Goal: Transaction & Acquisition: Obtain resource

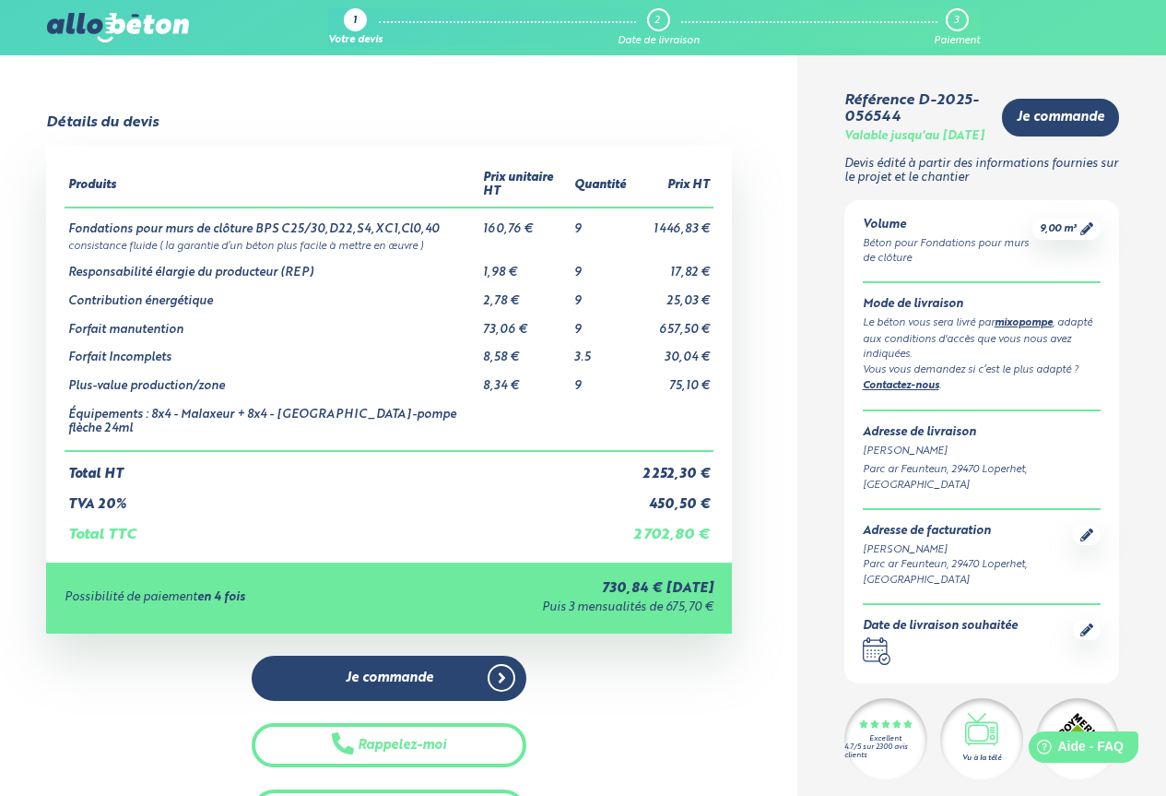
click at [334, 406] on td "Équipements : 8x4 - Malaxeur + 8x4 - Malaxeur-pompe flèche 24ml" at bounding box center [272, 422] width 415 height 57
drag, startPoint x: 442, startPoint y: 400, endPoint x: 315, endPoint y: 399, distance: 126.3
click at [315, 399] on td "Équipements : 8x4 - Malaxeur + 8x4 - Malaxeur-pompe flèche 24ml" at bounding box center [272, 422] width 415 height 57
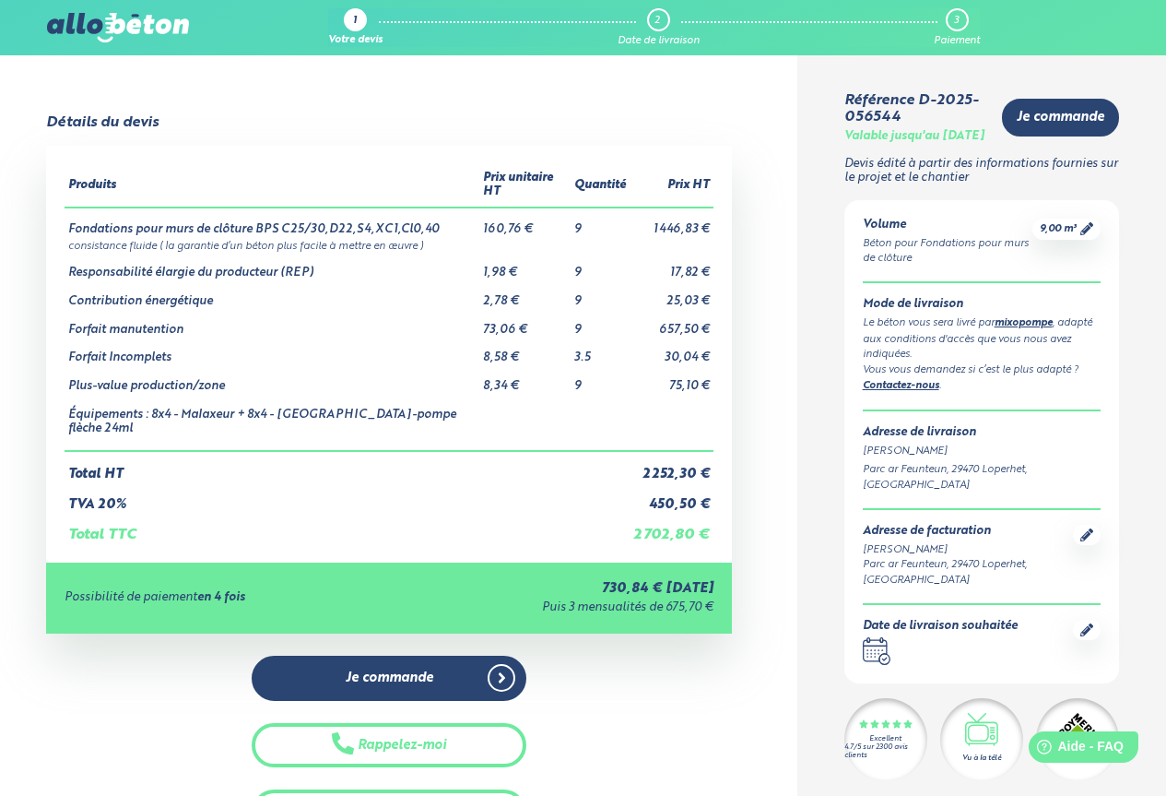
click at [457, 394] on td "Équipements : 8x4 - Malaxeur + 8x4 - Malaxeur-pompe flèche 24ml" at bounding box center [272, 422] width 415 height 57
click at [434, 402] on td "Équipements : 8x4 - Malaxeur + 8x4 - Malaxeur-pompe flèche 24ml" at bounding box center [272, 422] width 415 height 57
click at [451, 402] on td "Équipements : 8x4 - Malaxeur + 8x4 - Malaxeur-pompe flèche 24ml" at bounding box center [272, 422] width 415 height 57
click at [430, 404] on td "Équipements : 8x4 - Malaxeur + 8x4 - Malaxeur-pompe flèche 24ml" at bounding box center [272, 422] width 415 height 57
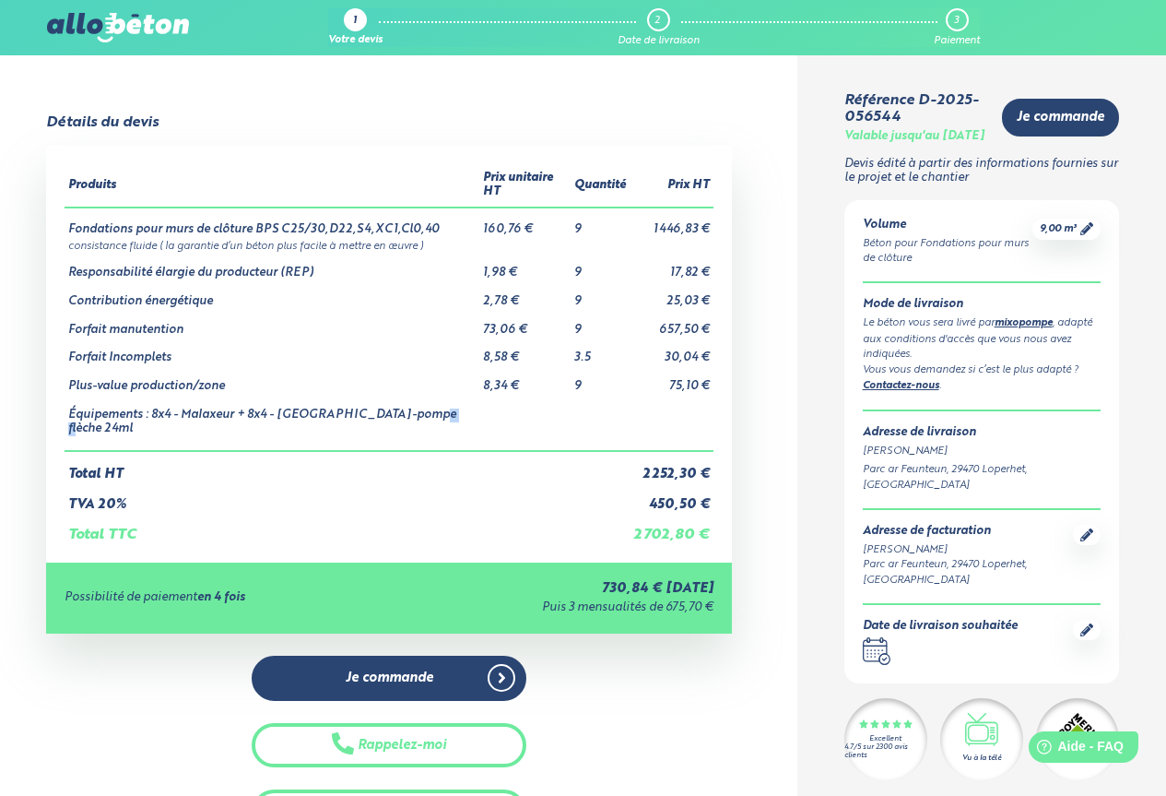
click at [430, 404] on td "Équipements : 8x4 - Malaxeur + 8x4 - Malaxeur-pompe flèche 24ml" at bounding box center [272, 422] width 415 height 57
click at [559, 451] on td "Total HT" at bounding box center [347, 466] width 565 height 31
click at [904, 391] on link "Contactez-nous" at bounding box center [901, 386] width 77 height 10
click at [912, 391] on link "Contactez-nous" at bounding box center [901, 386] width 77 height 10
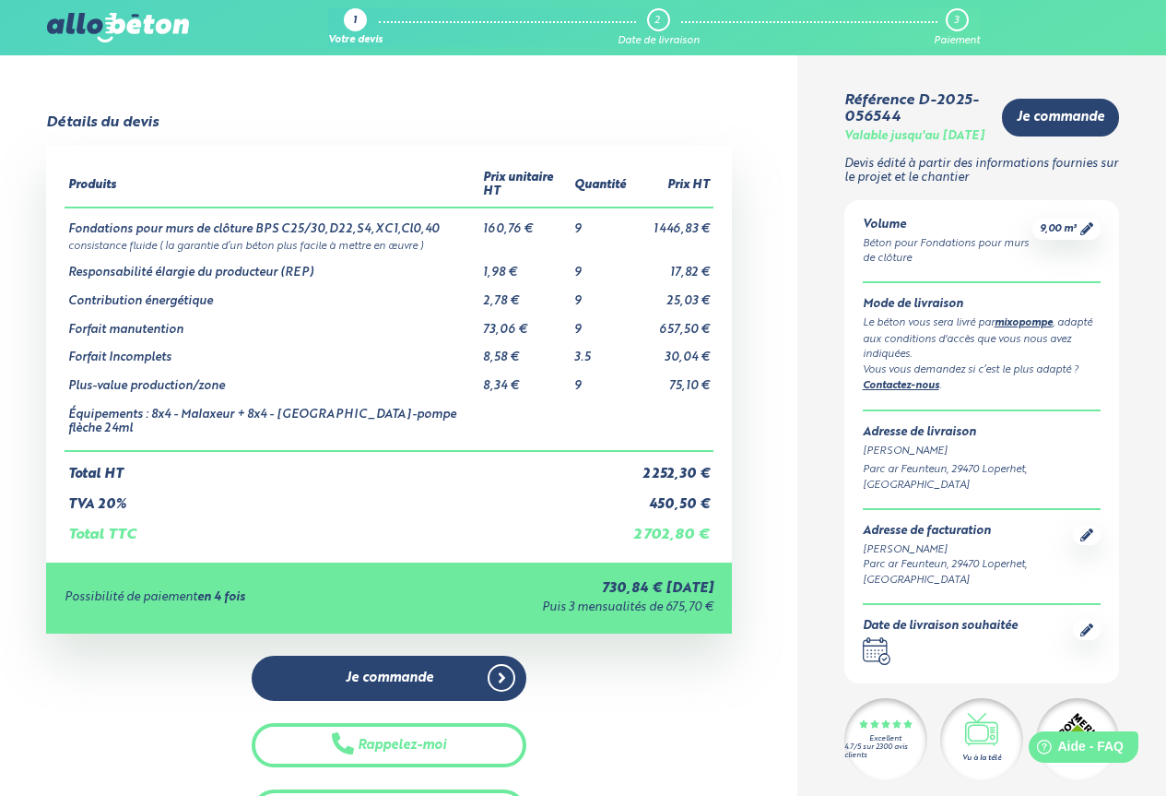
click at [912, 391] on link "Contactez-nous" at bounding box center [901, 386] width 77 height 10
click at [915, 391] on link "Contactez-nous" at bounding box center [901, 386] width 77 height 10
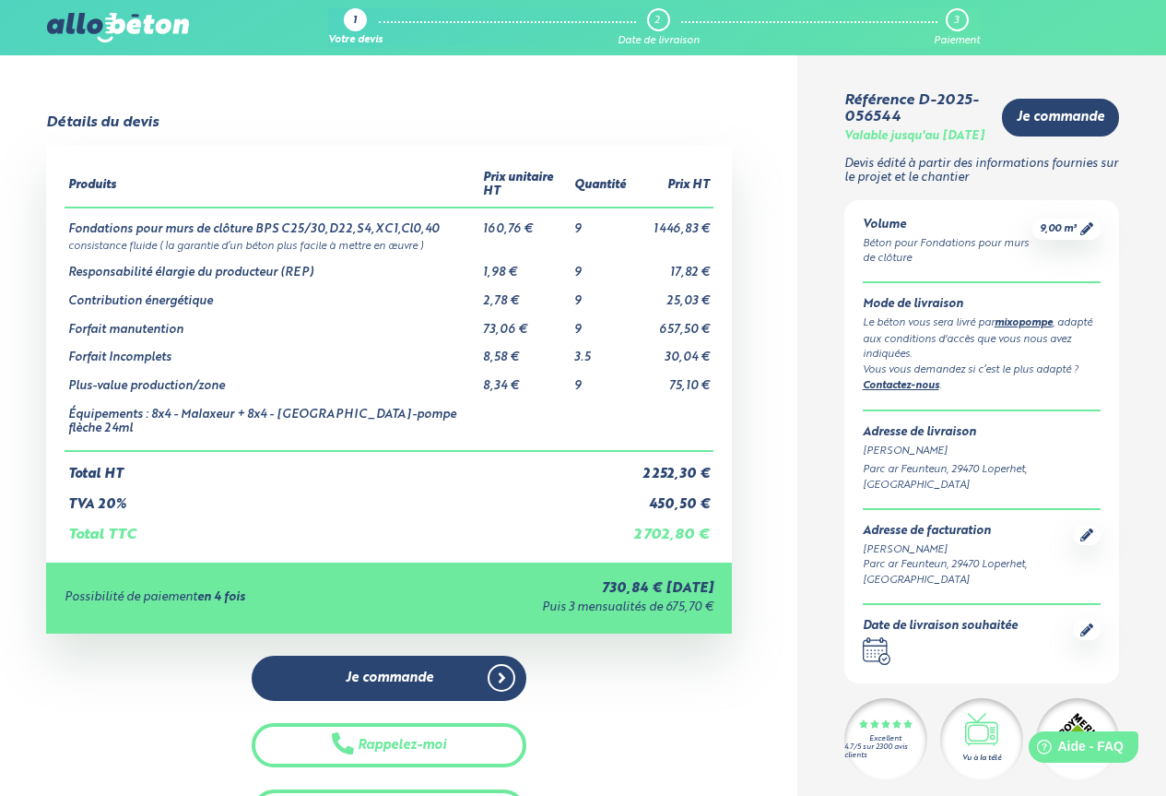
click at [915, 391] on link "Contactez-nous" at bounding box center [901, 386] width 77 height 10
click at [906, 391] on link "Contactez-nous" at bounding box center [901, 386] width 77 height 10
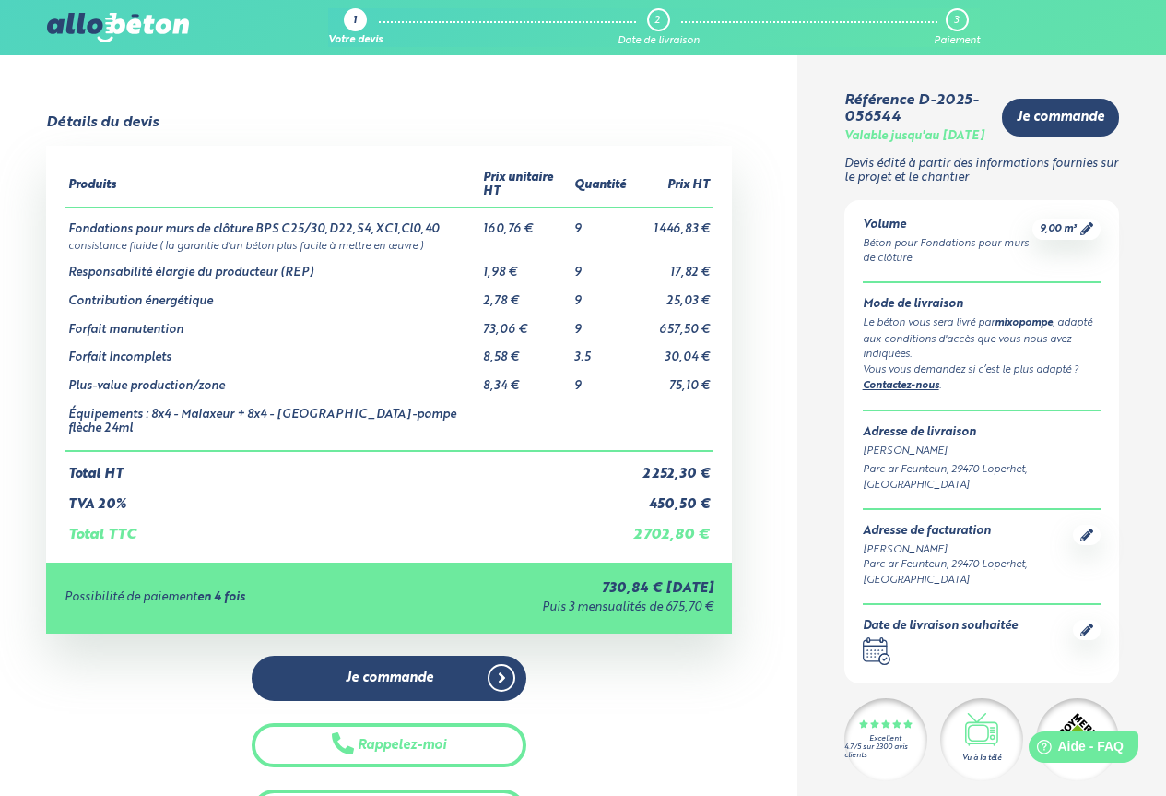
click at [906, 391] on link "Contactez-nous" at bounding box center [901, 386] width 77 height 10
click at [1025, 328] on link "mixopompe" at bounding box center [1024, 323] width 58 height 10
click at [907, 391] on link "Contactez-nous" at bounding box center [901, 386] width 77 height 10
click at [906, 391] on link "Contactez-nous" at bounding box center [901, 386] width 77 height 10
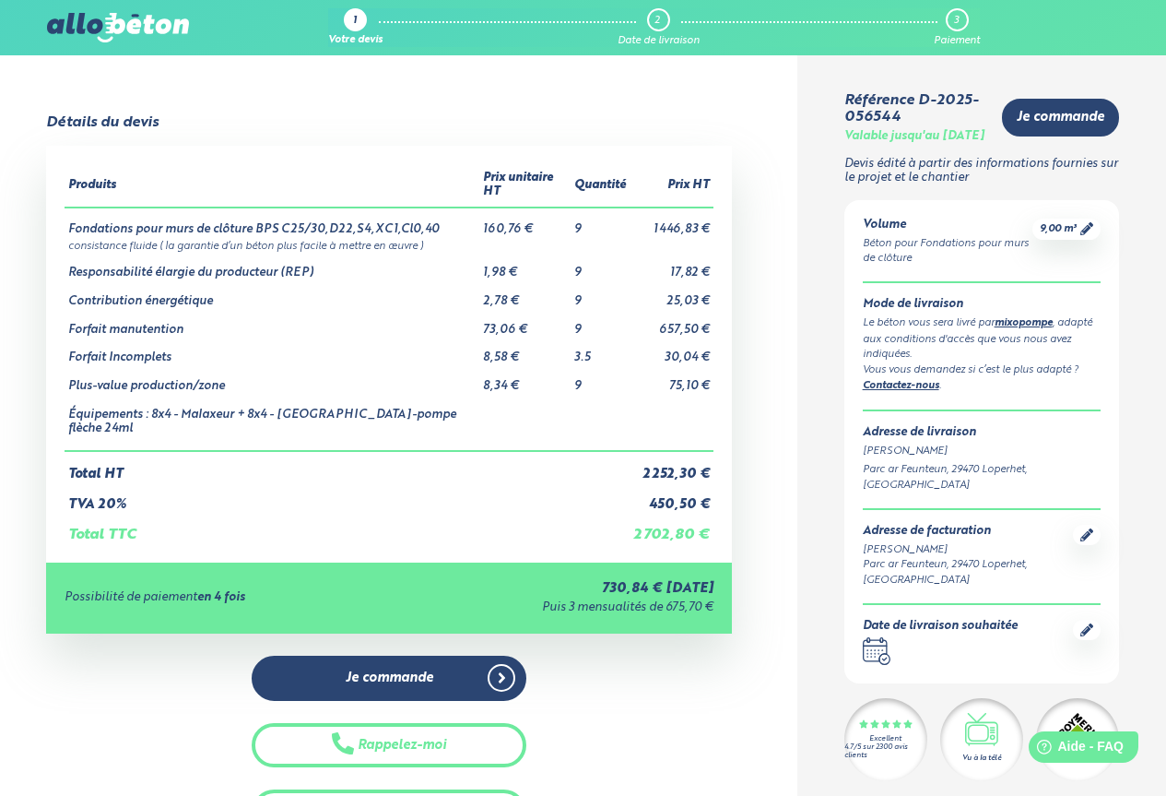
click at [906, 391] on link "Contactez-nous" at bounding box center [901, 386] width 77 height 10
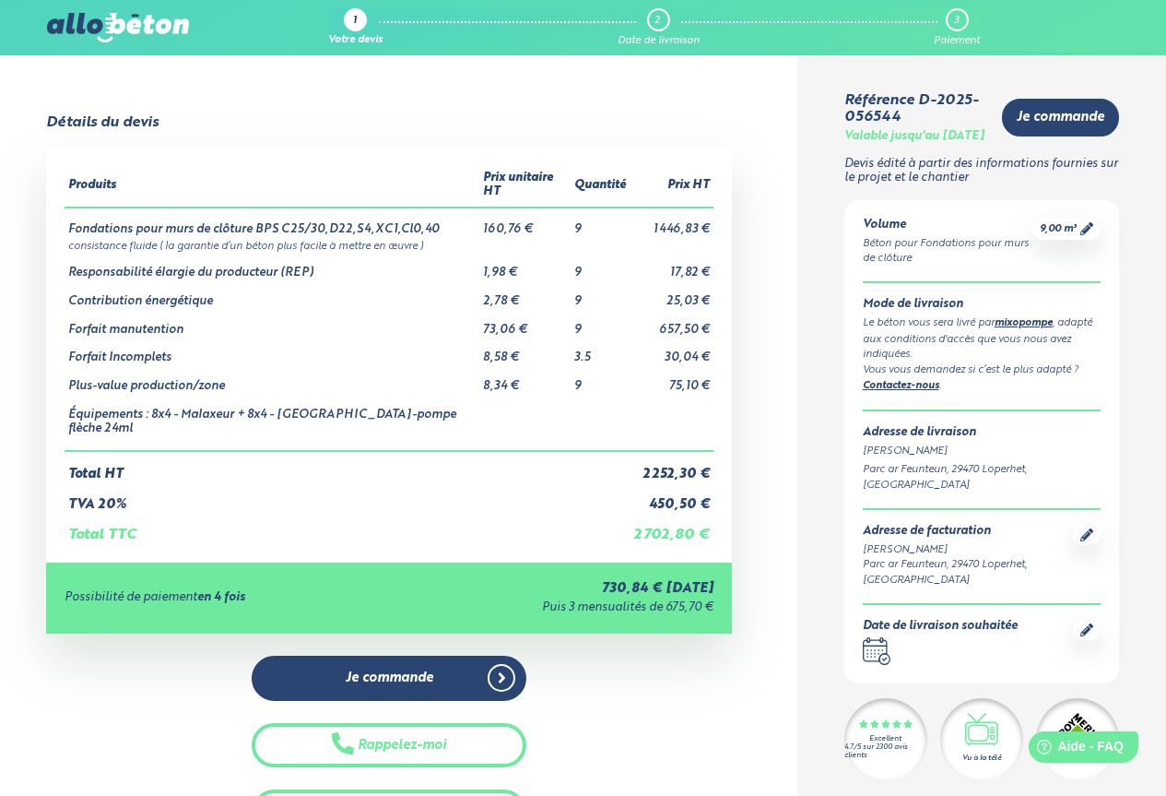
click at [906, 391] on link "Contactez-nous" at bounding box center [901, 386] width 77 height 10
click at [1057, 125] on span "Je commande" at bounding box center [1061, 118] width 88 height 16
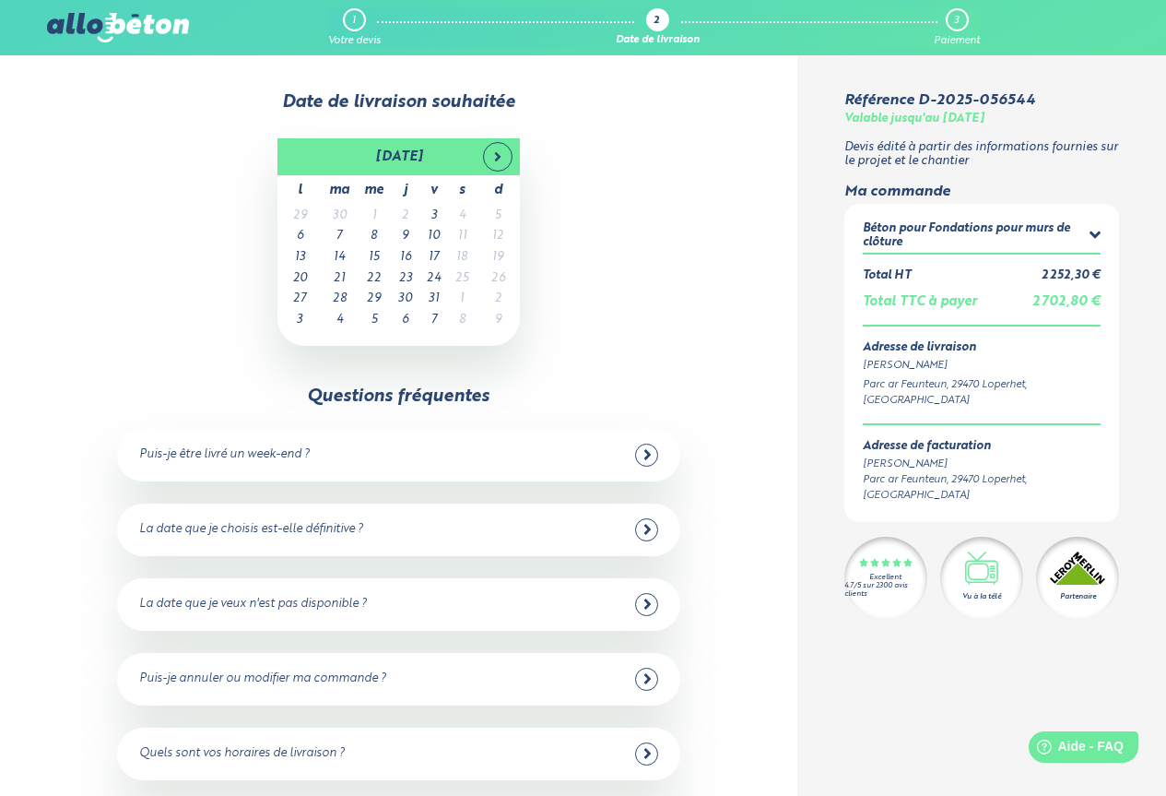
click at [1087, 231] on div "Béton pour Fondations pour murs de clôture" at bounding box center [976, 235] width 227 height 27
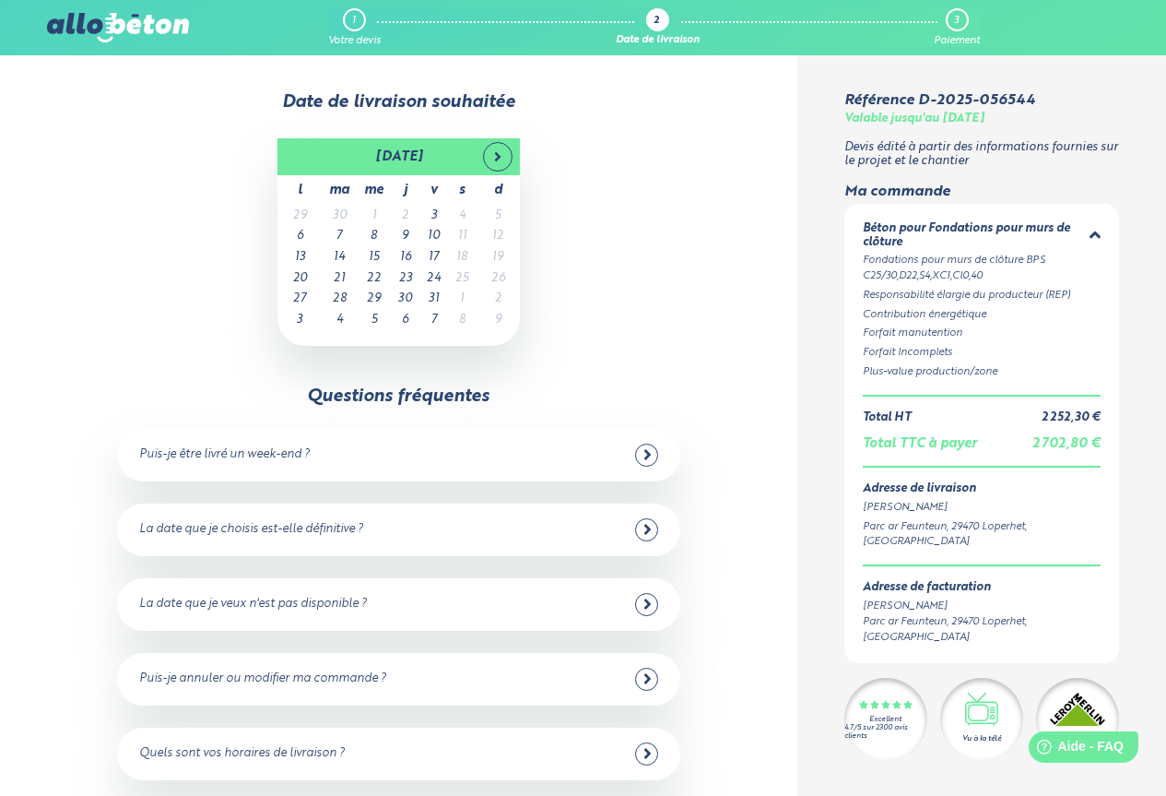
click at [1087, 231] on div "Béton pour Fondations pour murs de clôture" at bounding box center [976, 235] width 227 height 27
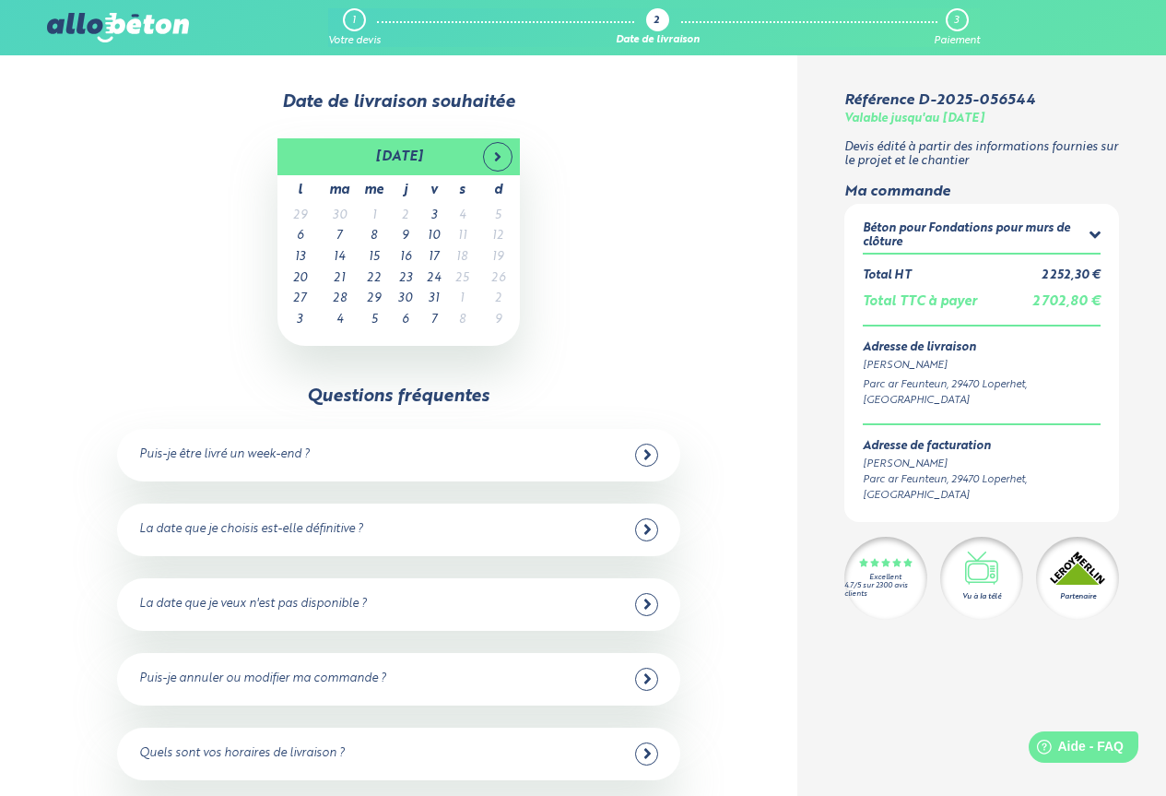
click at [1087, 231] on div "Béton pour Fondations pour murs de clôture" at bounding box center [976, 235] width 227 height 27
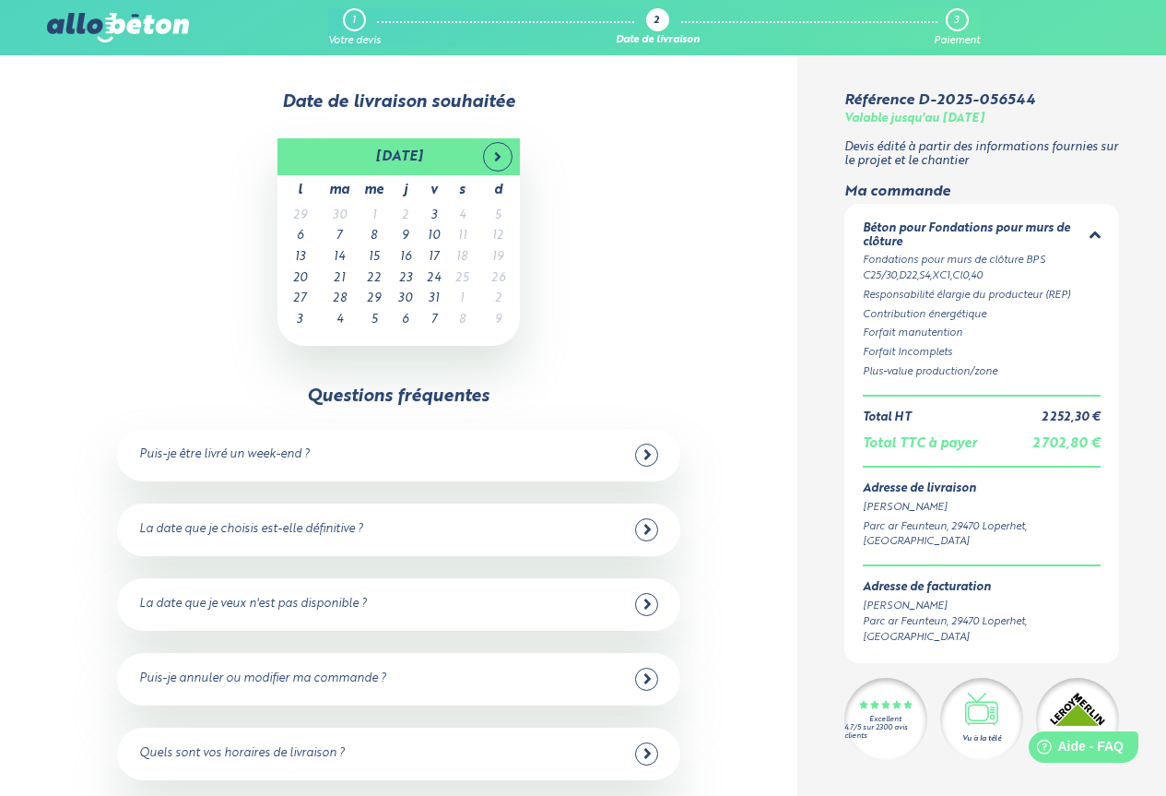
click at [1087, 231] on div "Béton pour Fondations pour murs de clôture" at bounding box center [976, 235] width 227 height 27
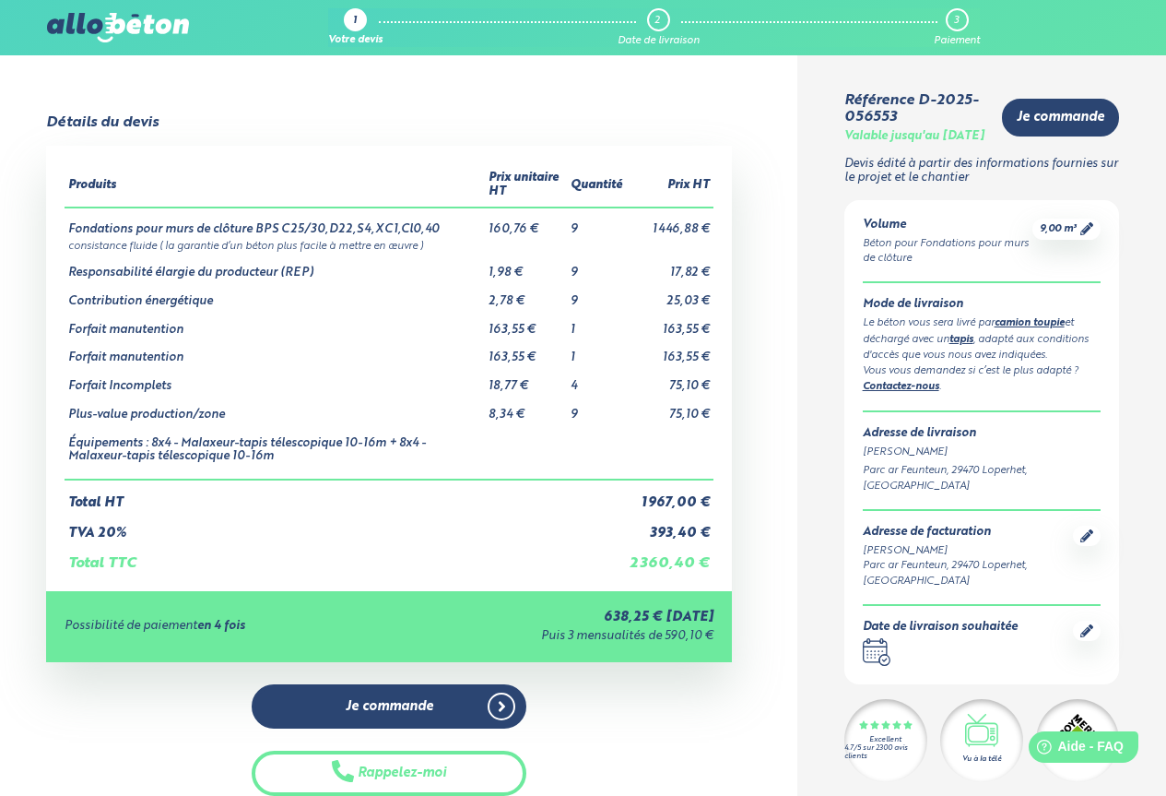
drag, startPoint x: 1142, startPoint y: 0, endPoint x: 780, endPoint y: 114, distance: 379.9
click at [780, 114] on div "Détails du devis Produits Prix unitaire HT Quantité Prix HT Fondations pour mur…" at bounding box center [390, 488] width 817 height 748
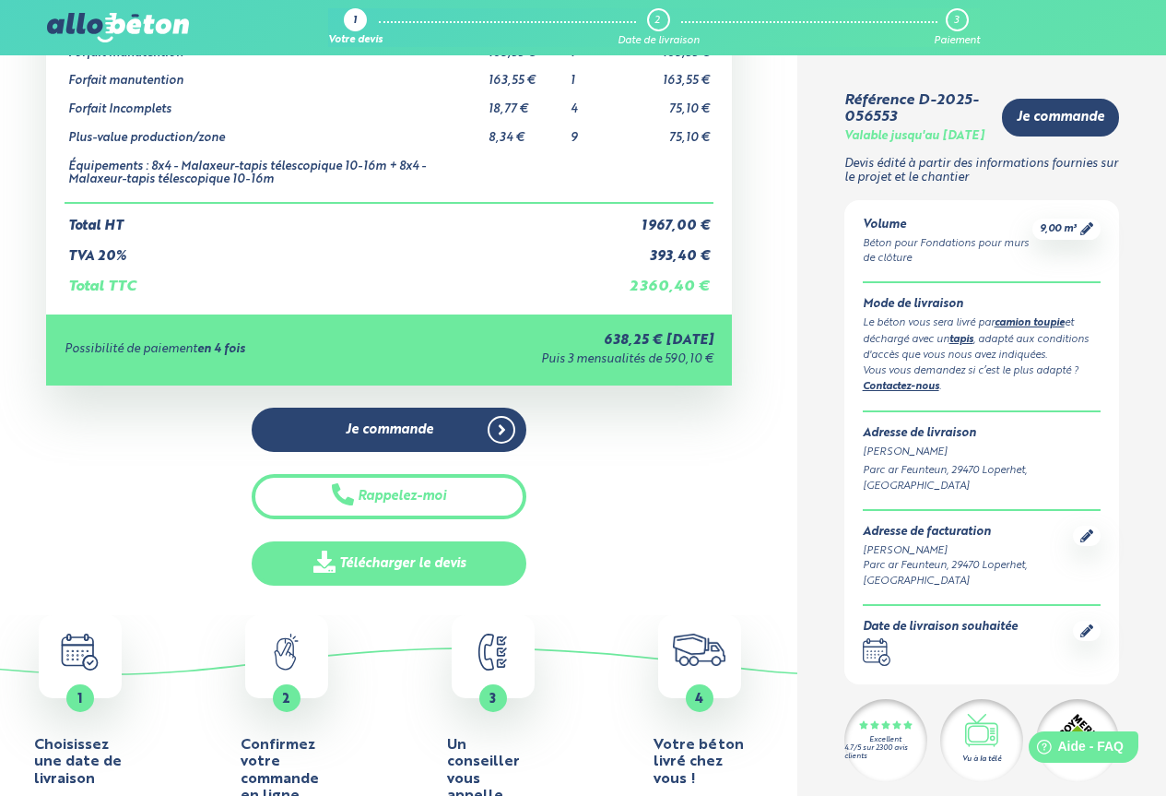
click at [405, 565] on link "Télécharger le devis" at bounding box center [389, 563] width 275 height 45
